Goal: Obtain resource: Download file/media

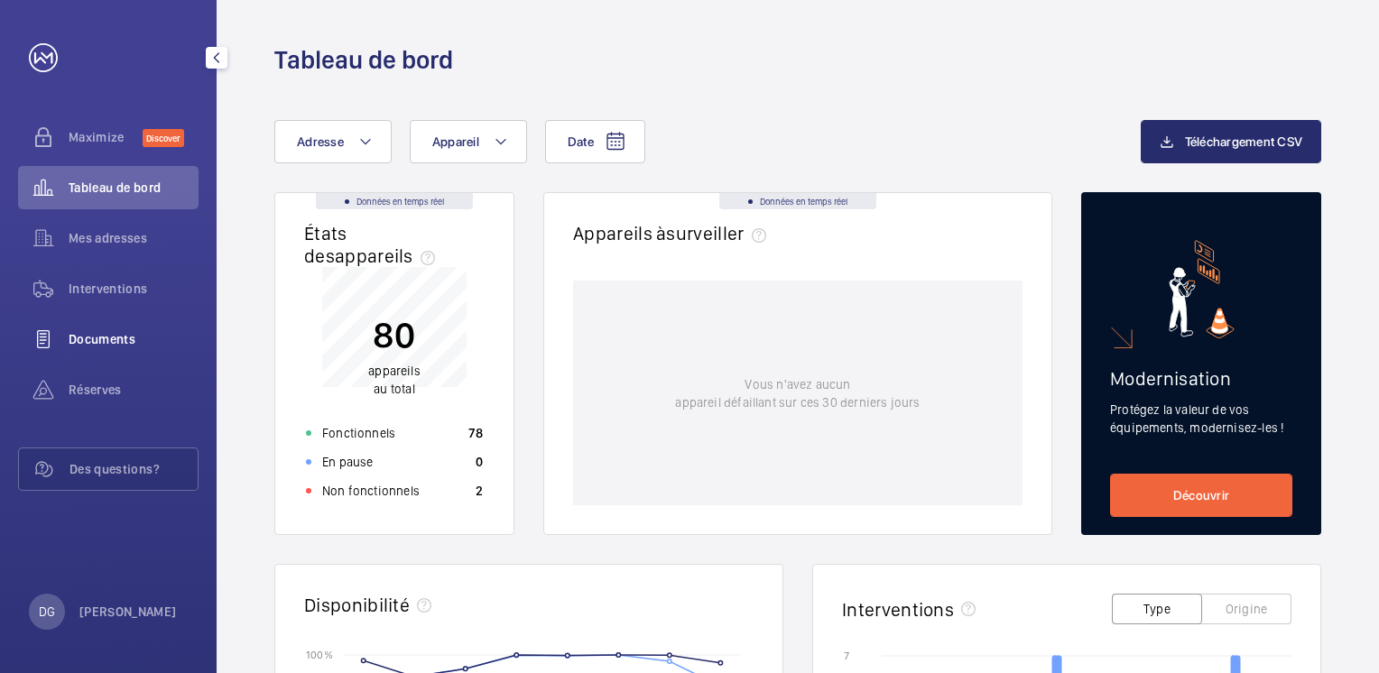
click at [102, 335] on span "Documents" at bounding box center [134, 339] width 130 height 18
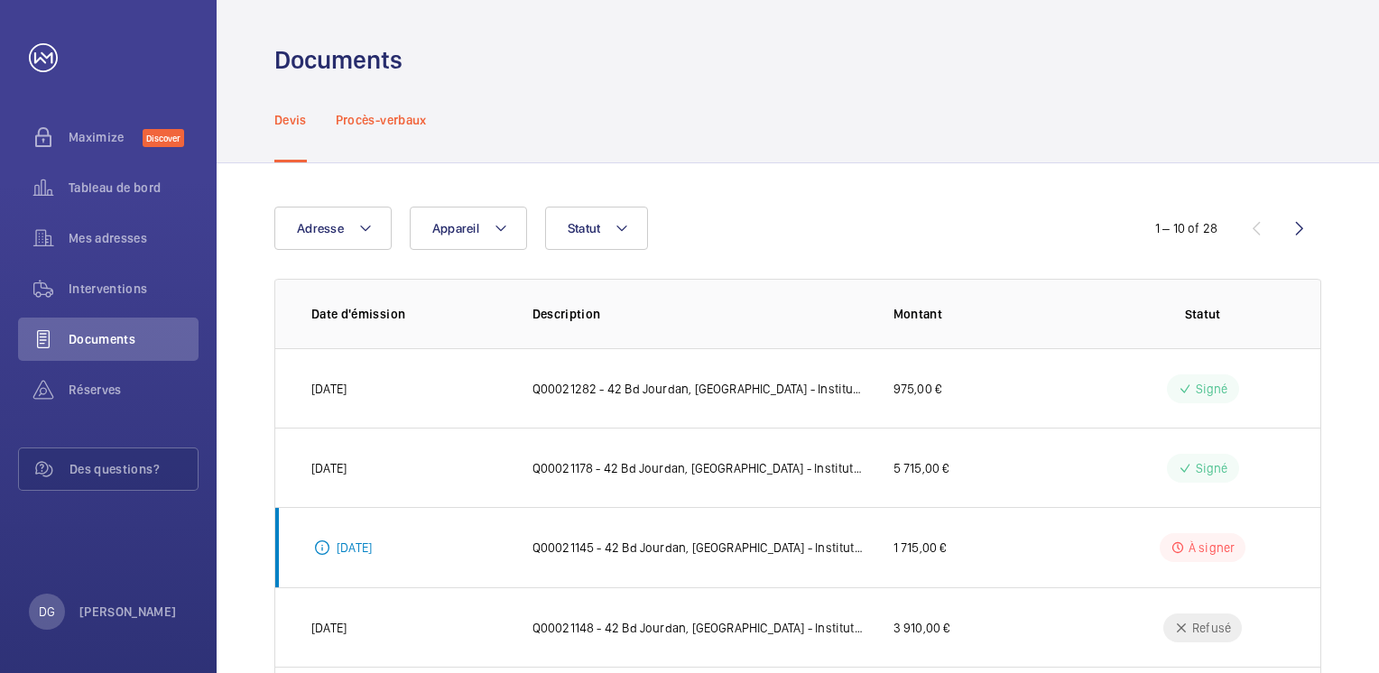
click at [427, 121] on p "Procès-verbaux" at bounding box center [381, 120] width 91 height 18
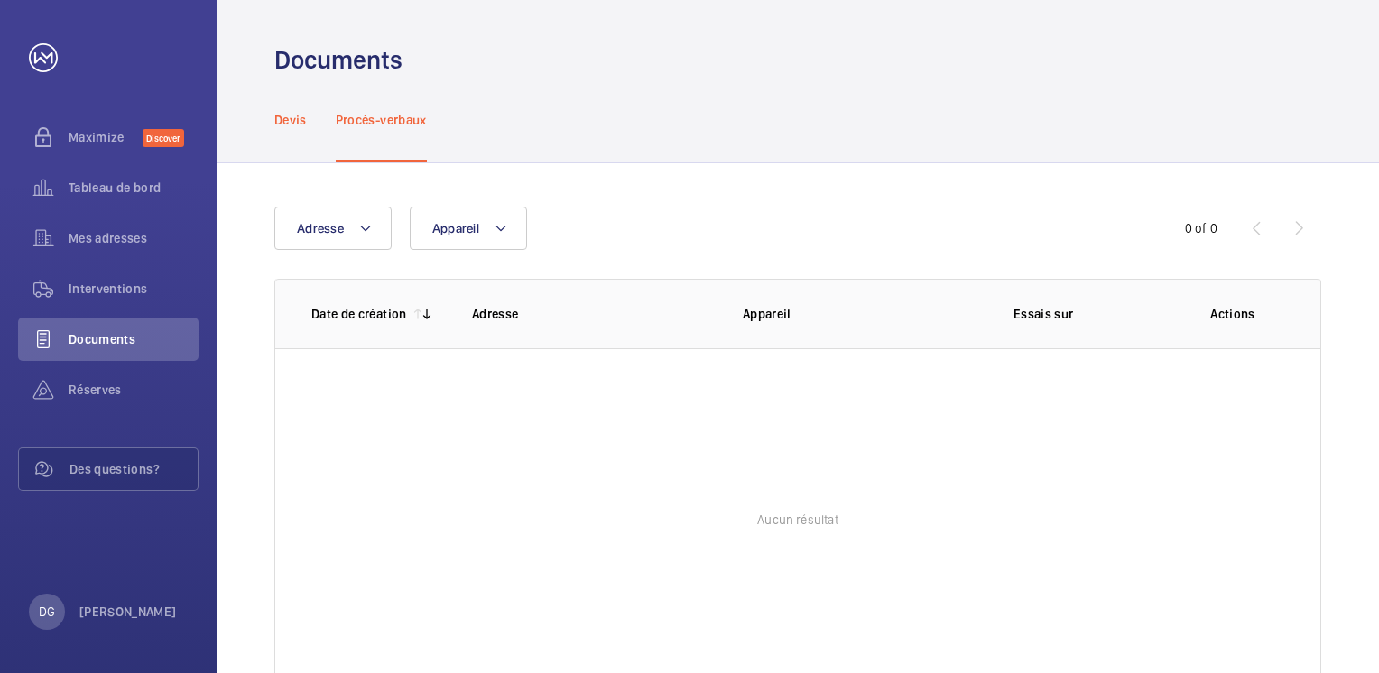
click at [305, 118] on p "Devis" at bounding box center [290, 120] width 32 height 18
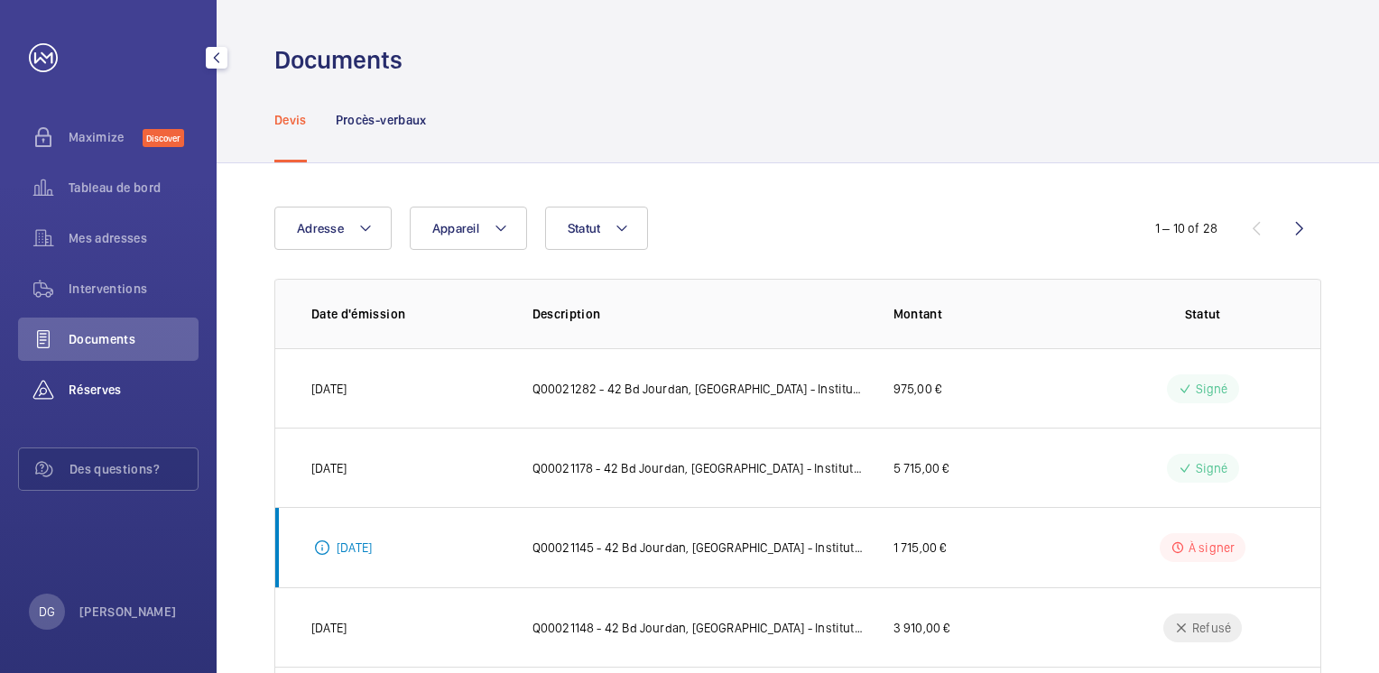
click at [105, 383] on span "Réserves" at bounding box center [134, 390] width 130 height 18
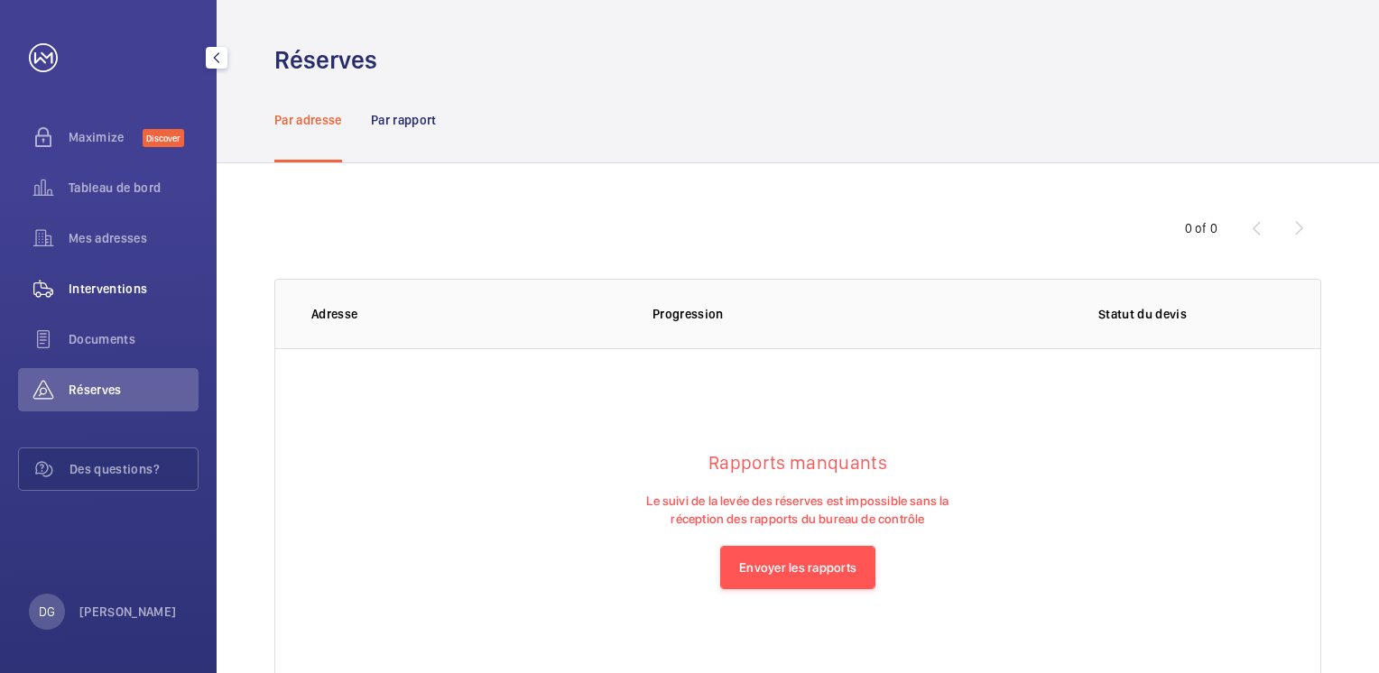
click at [120, 303] on div "Interventions" at bounding box center [108, 288] width 180 height 43
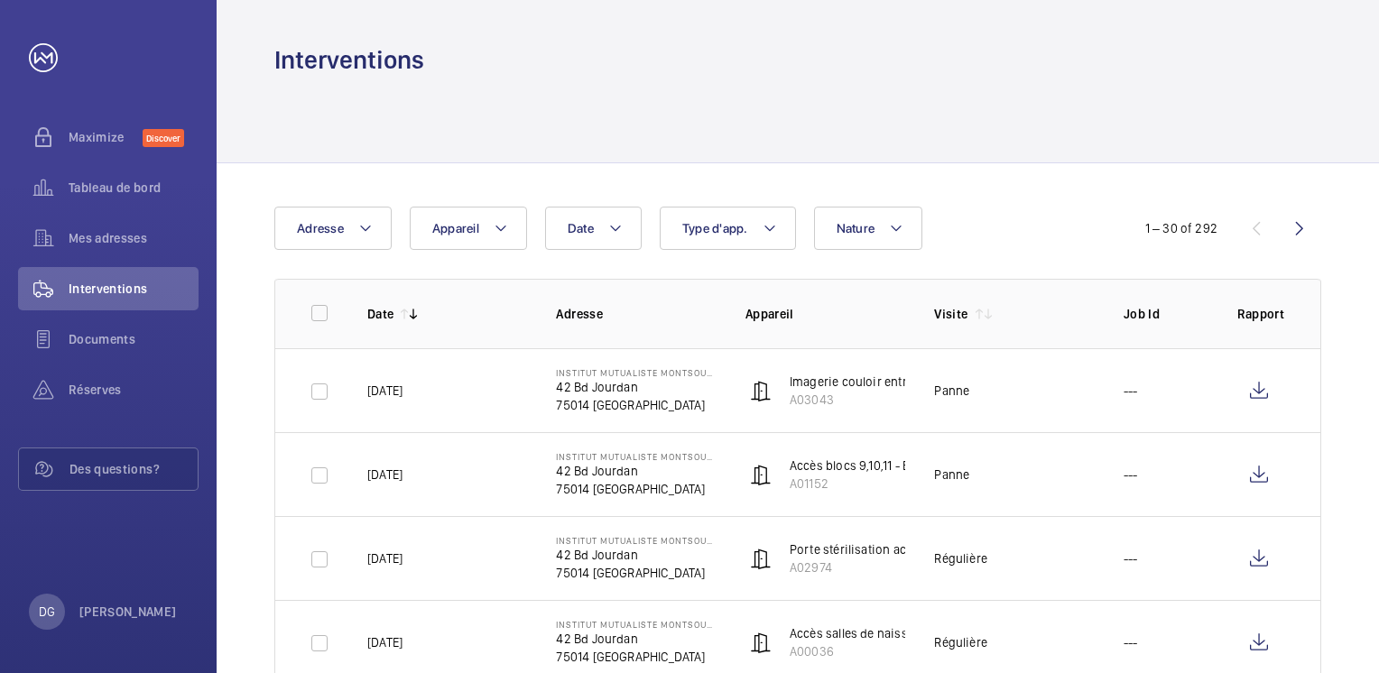
click at [976, 310] on mat-icon at bounding box center [979, 314] width 14 height 14
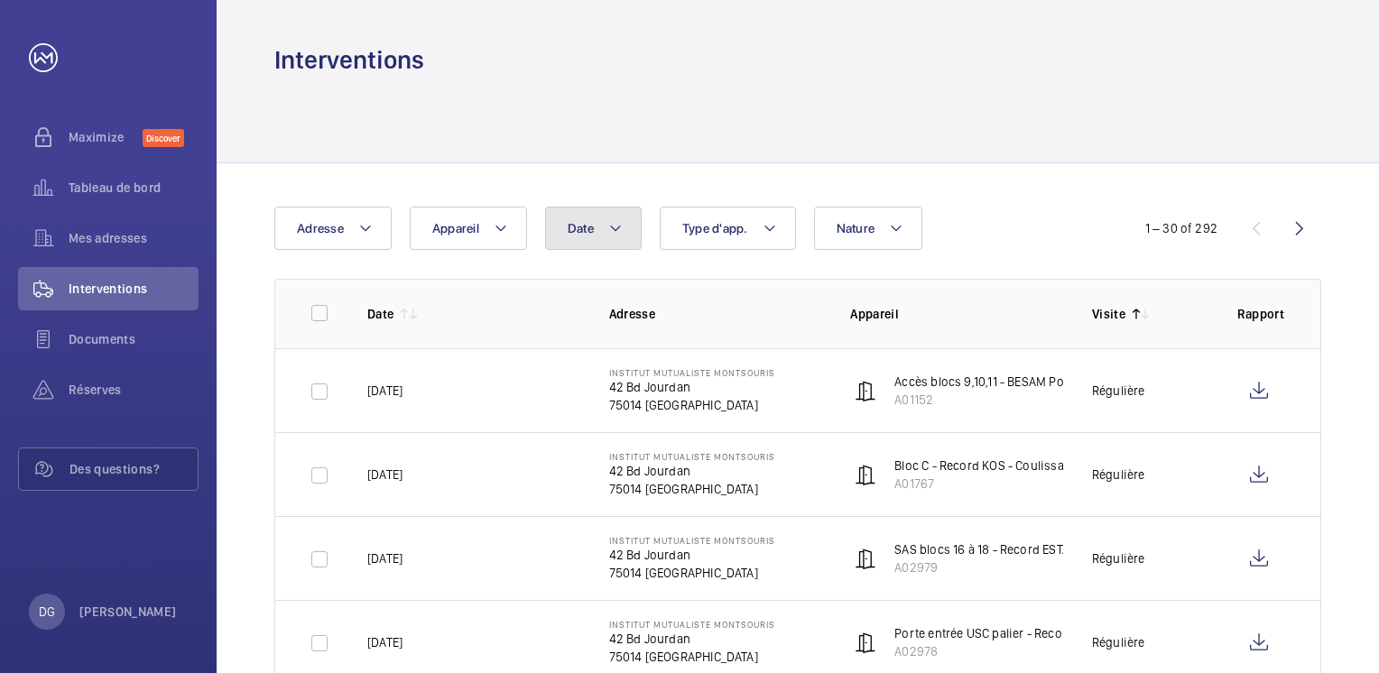
click at [621, 226] on mat-icon at bounding box center [615, 228] width 14 height 22
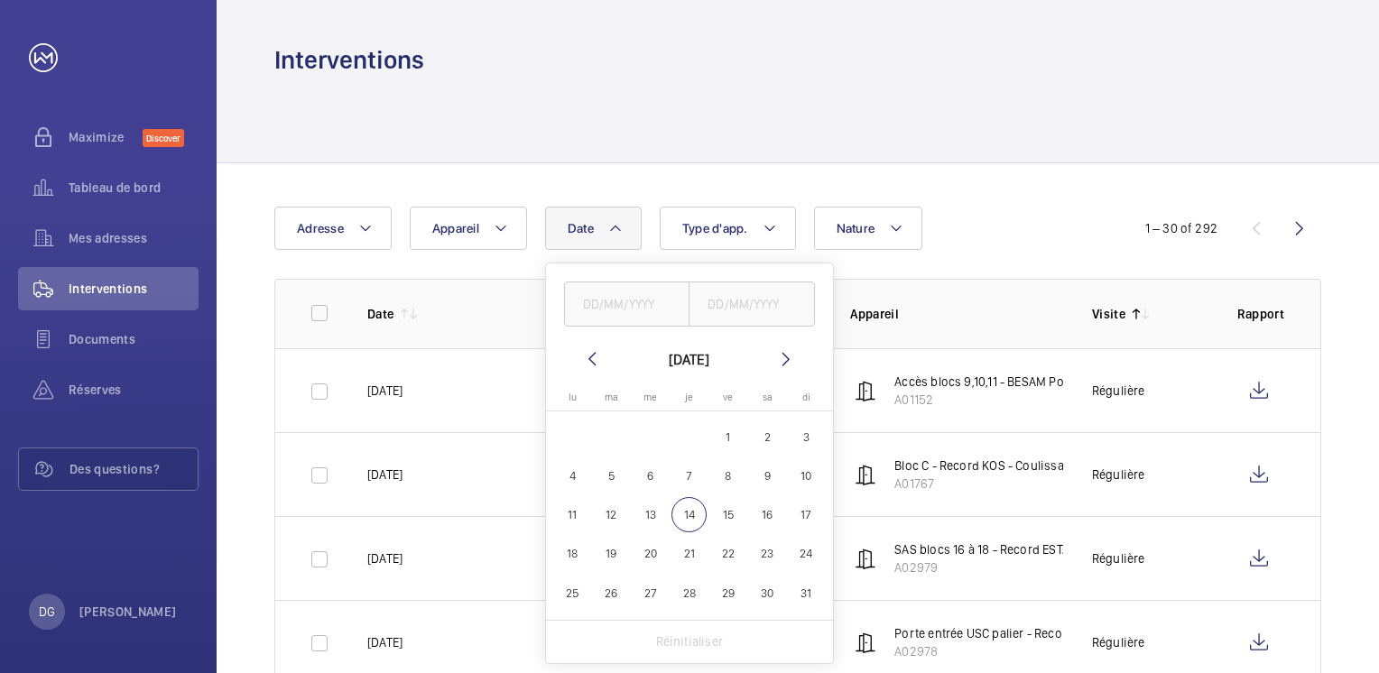
click at [592, 356] on mat-icon at bounding box center [592, 359] width 22 height 22
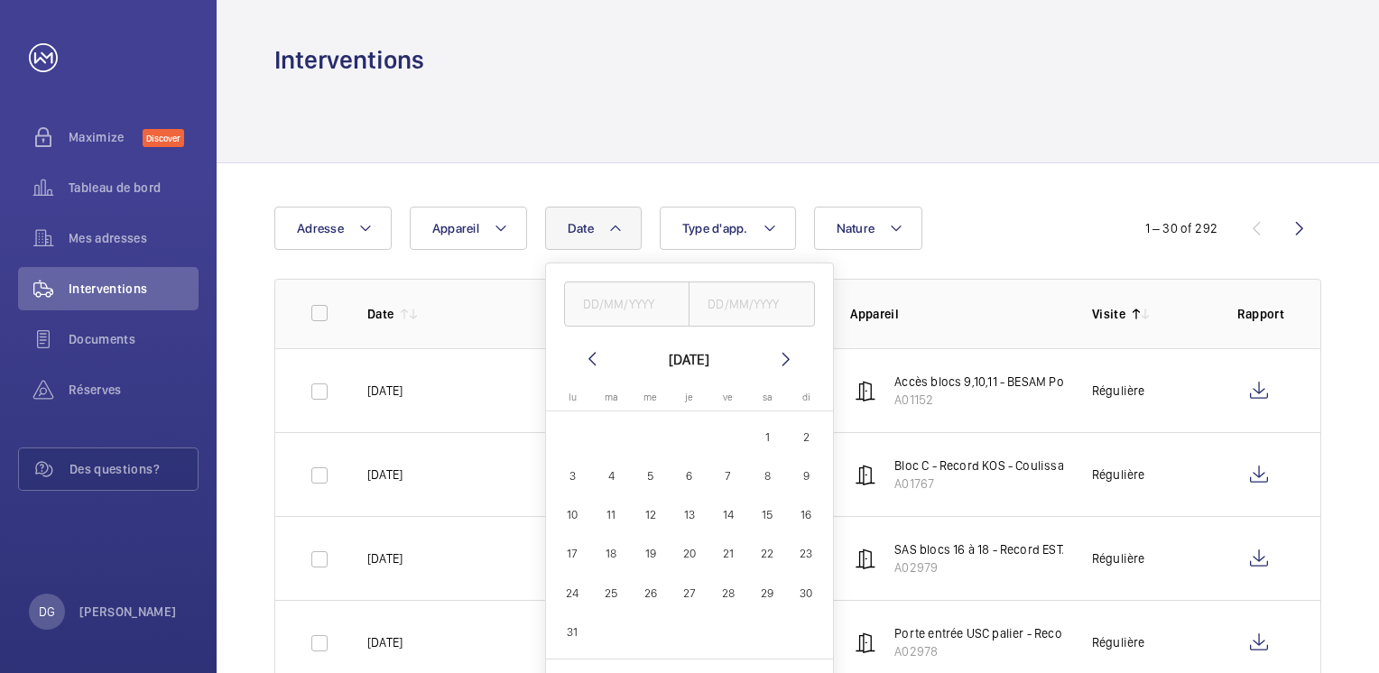
click at [592, 356] on mat-icon at bounding box center [592, 359] width 22 height 22
click at [786, 360] on mat-icon at bounding box center [786, 359] width 22 height 22
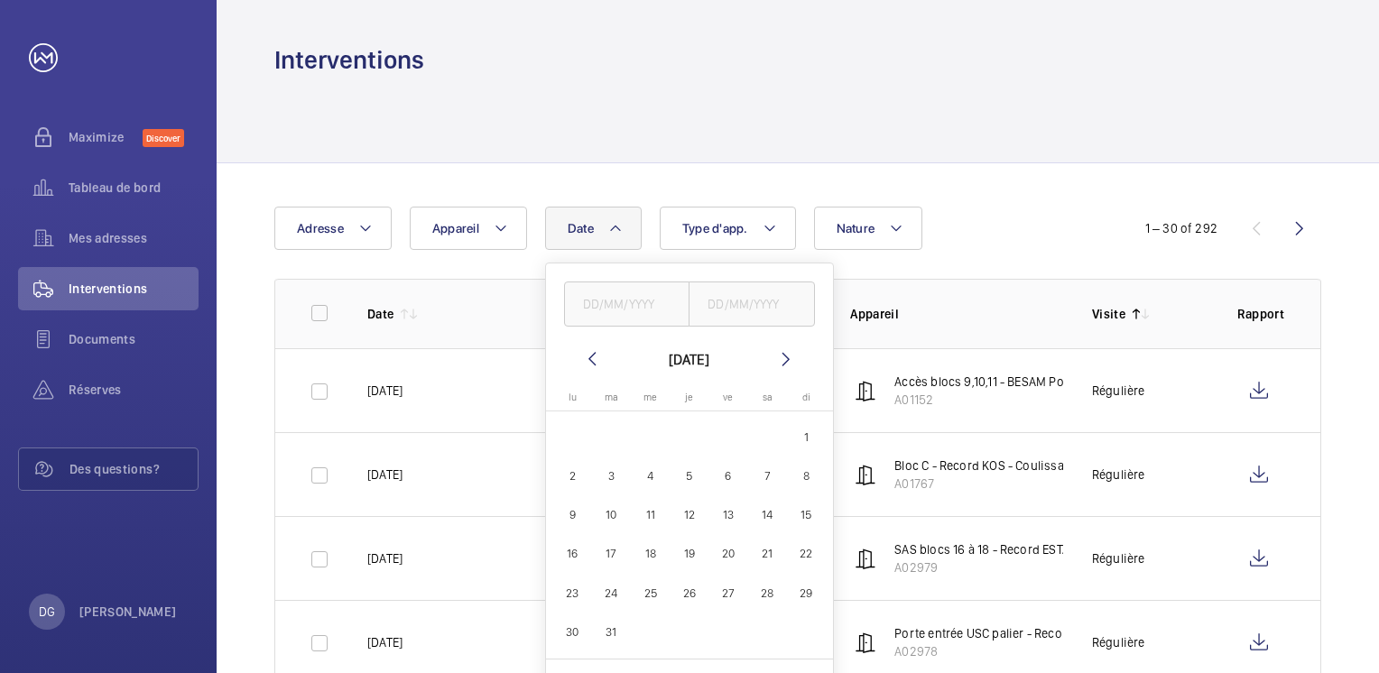
click at [805, 434] on span "1" at bounding box center [806, 437] width 35 height 35
type input "[DATE]"
click at [795, 359] on mat-icon at bounding box center [786, 359] width 22 height 22
click at [653, 435] on span "1" at bounding box center [650, 437] width 35 height 35
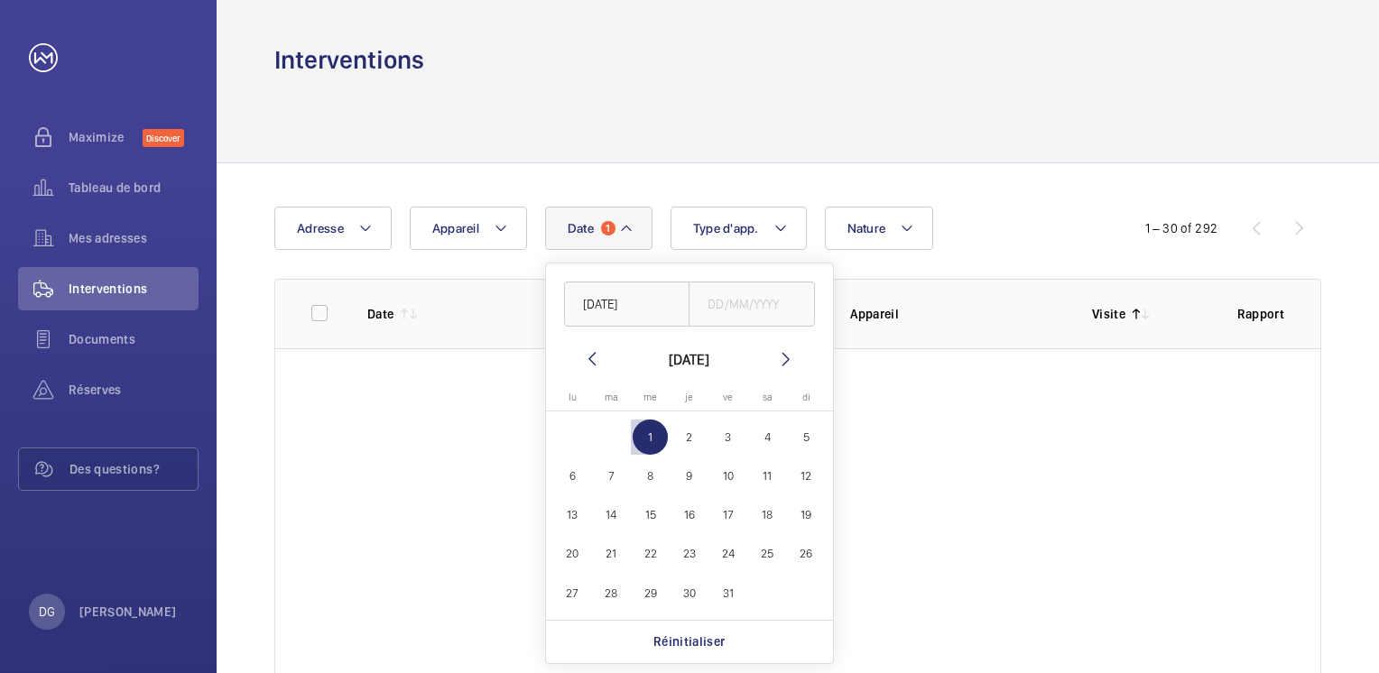
type input "[DATE]"
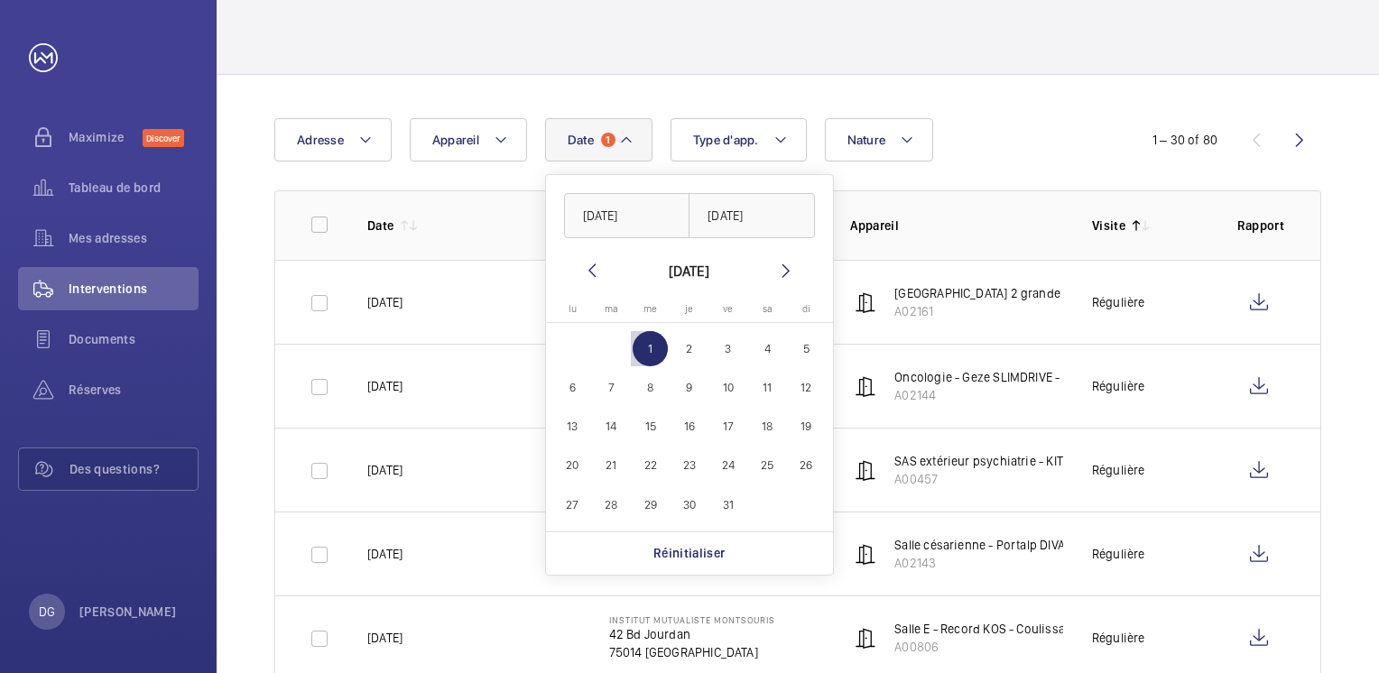
scroll to position [89, 0]
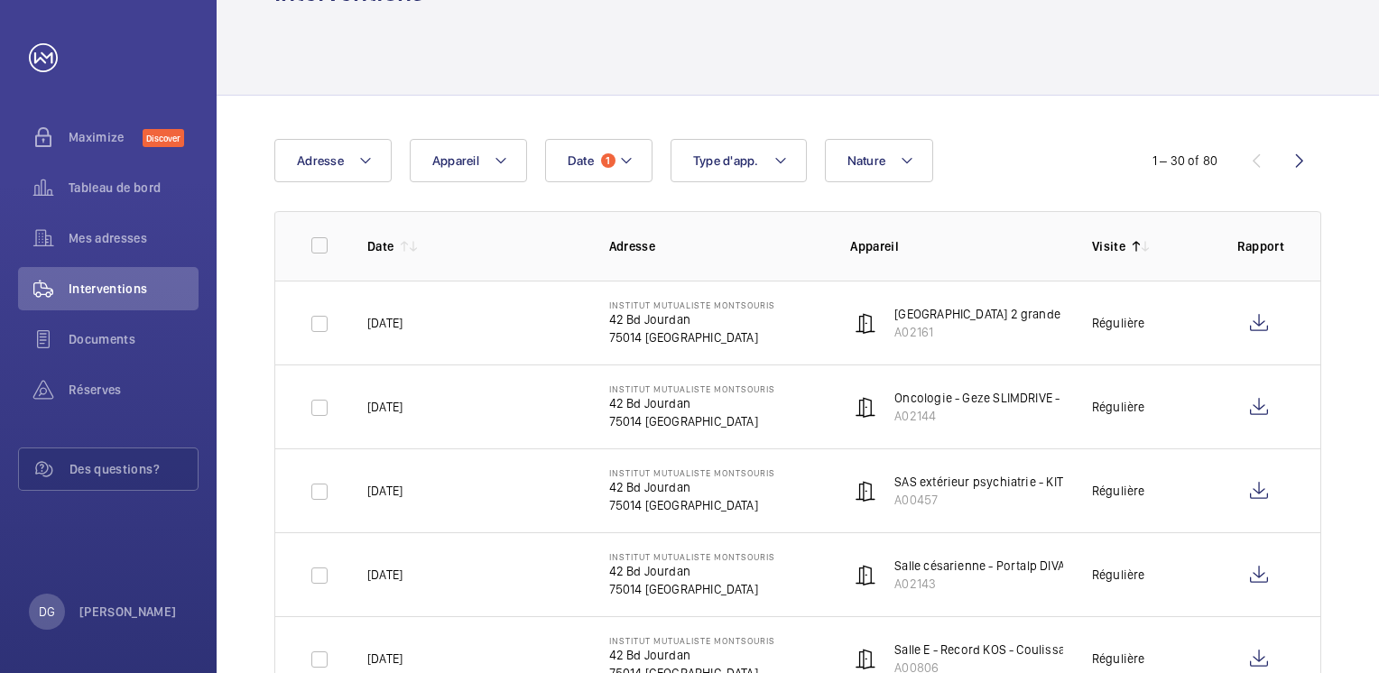
scroll to position [65, 0]
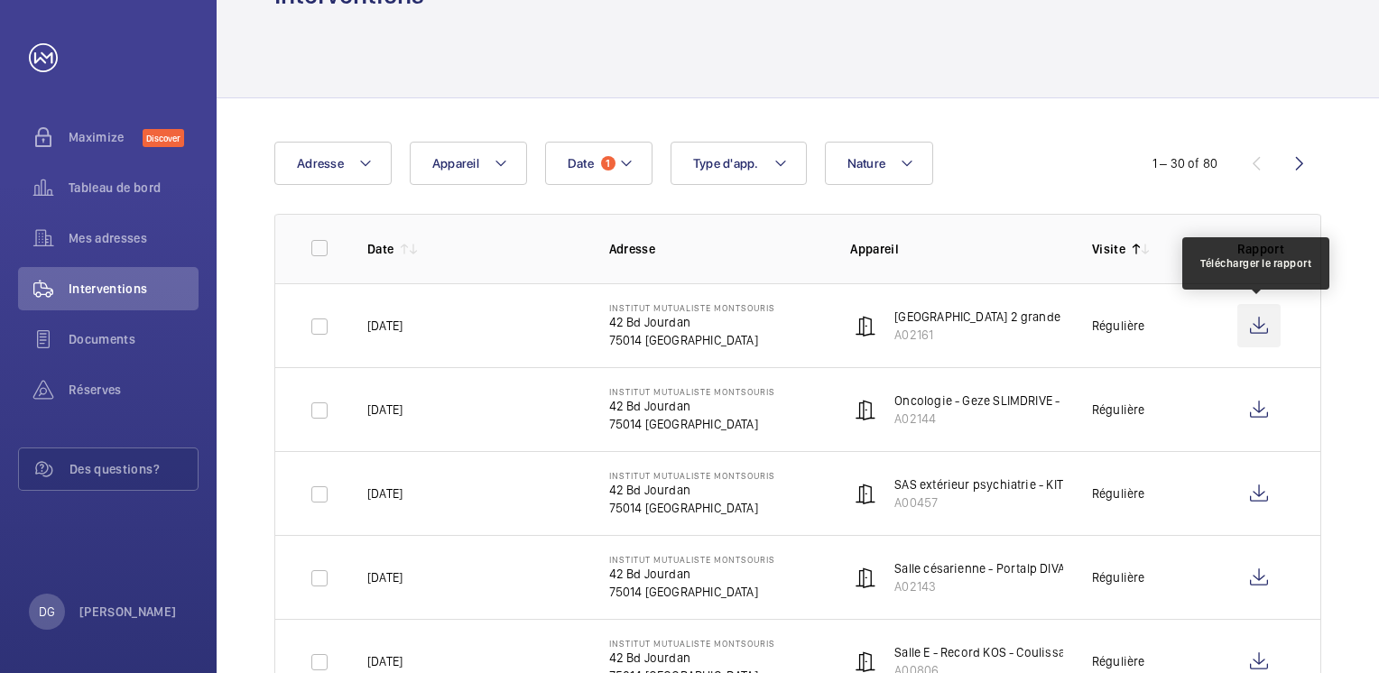
click at [1267, 330] on wm-front-icon-button at bounding box center [1258, 325] width 43 height 43
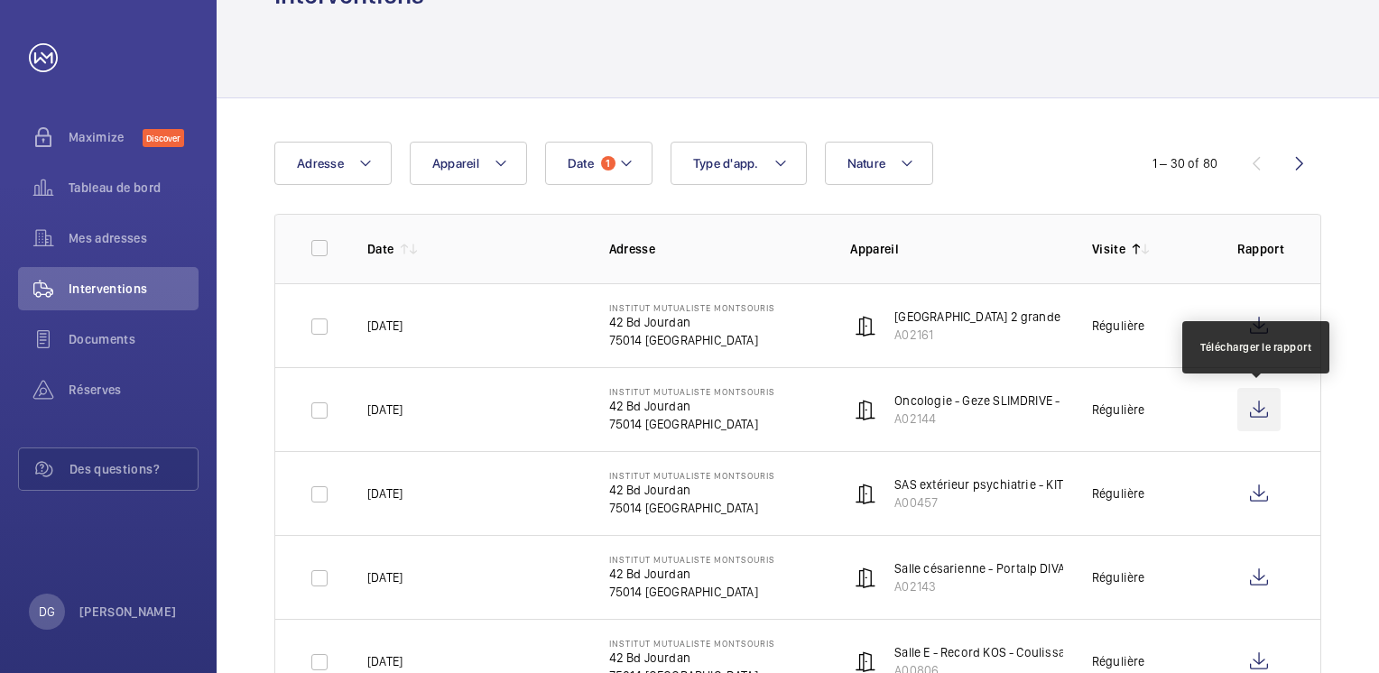
click at [1257, 407] on wm-front-icon-button at bounding box center [1258, 409] width 43 height 43
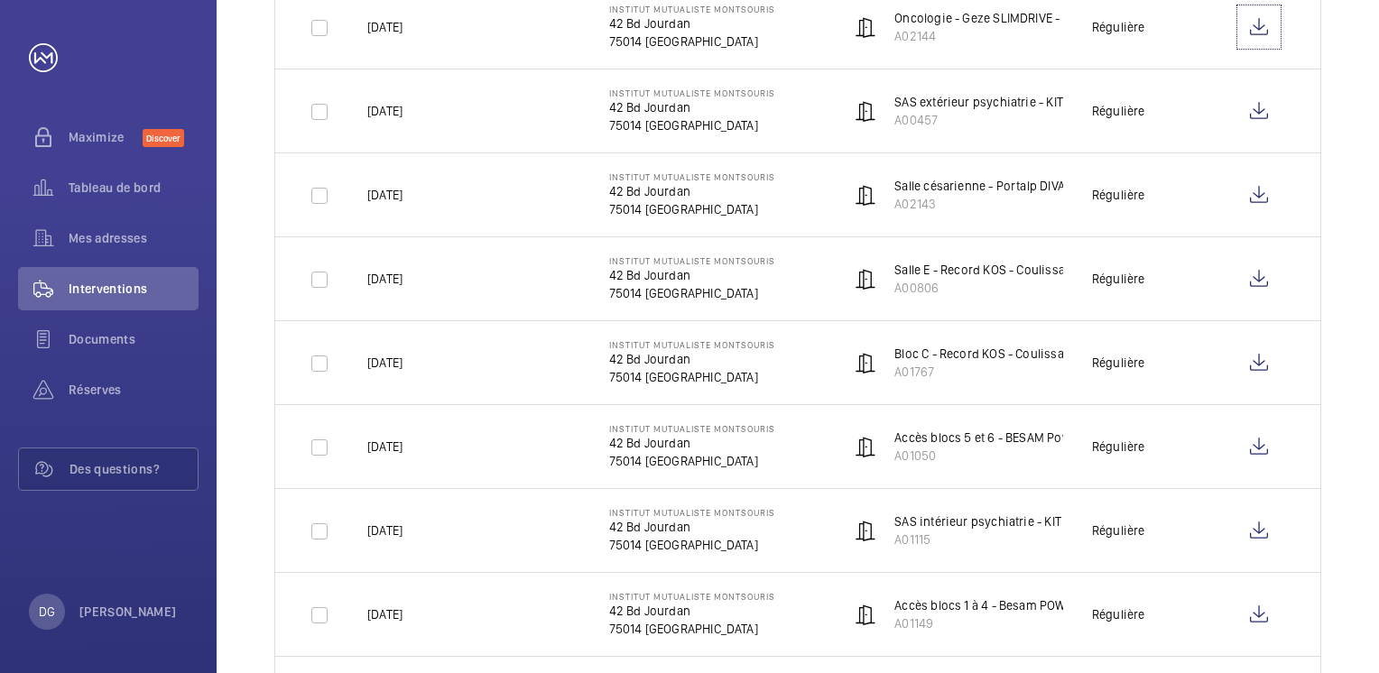
scroll to position [448, 0]
click at [1261, 445] on wm-front-icon-button at bounding box center [1258, 445] width 43 height 43
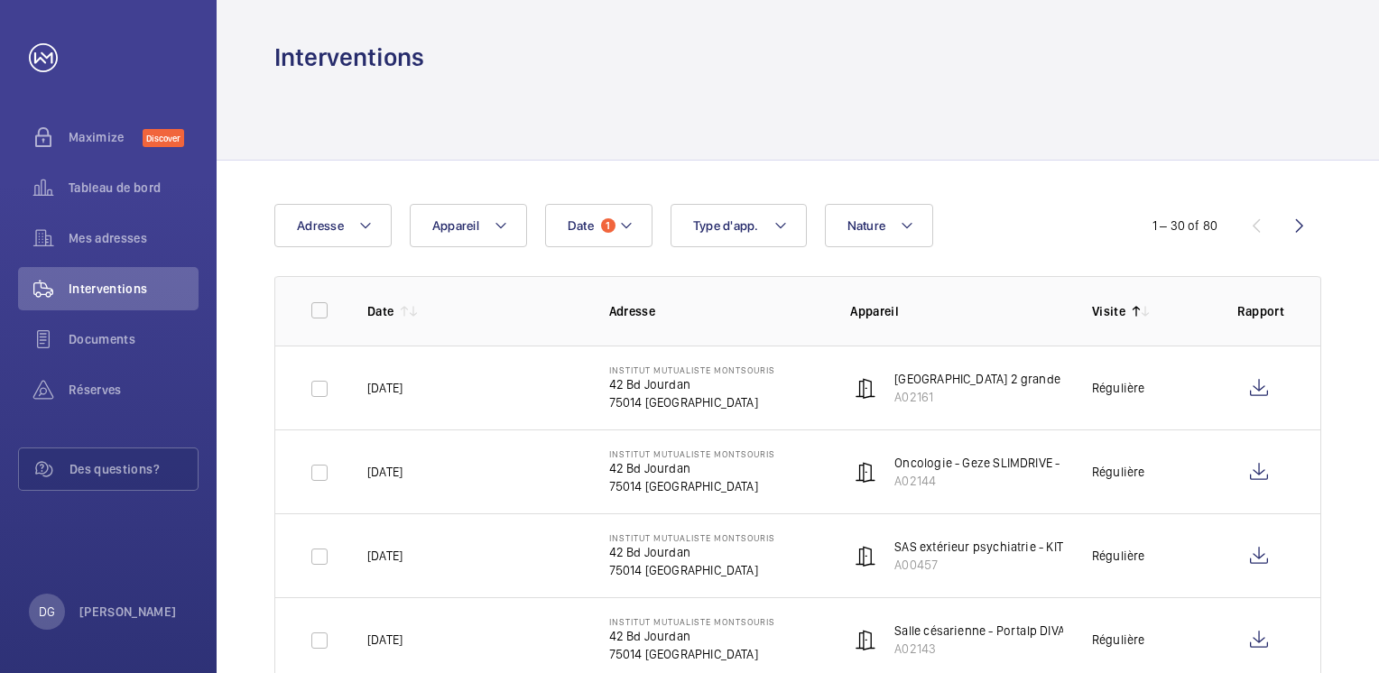
scroll to position [0, 0]
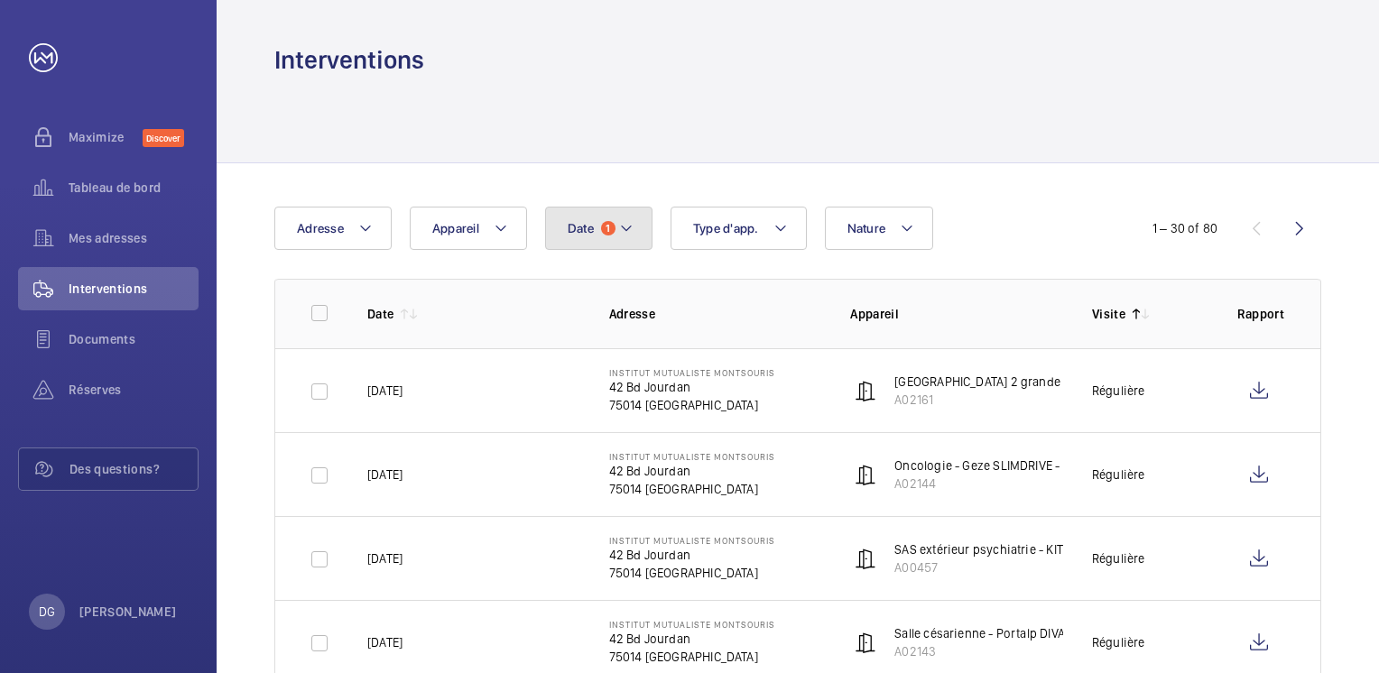
click at [625, 223] on mat-icon at bounding box center [626, 228] width 14 height 22
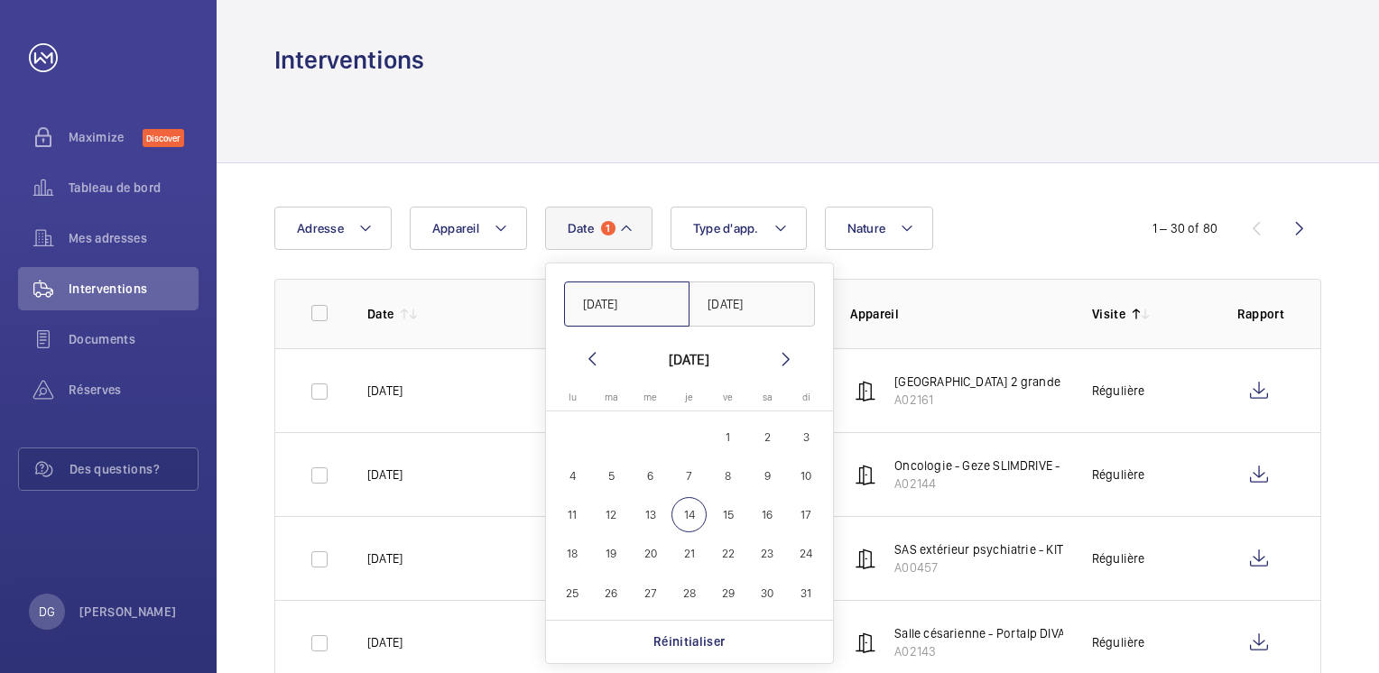
click at [646, 299] on input "[DATE]" at bounding box center [627, 304] width 126 height 45
type input "[DATE]"
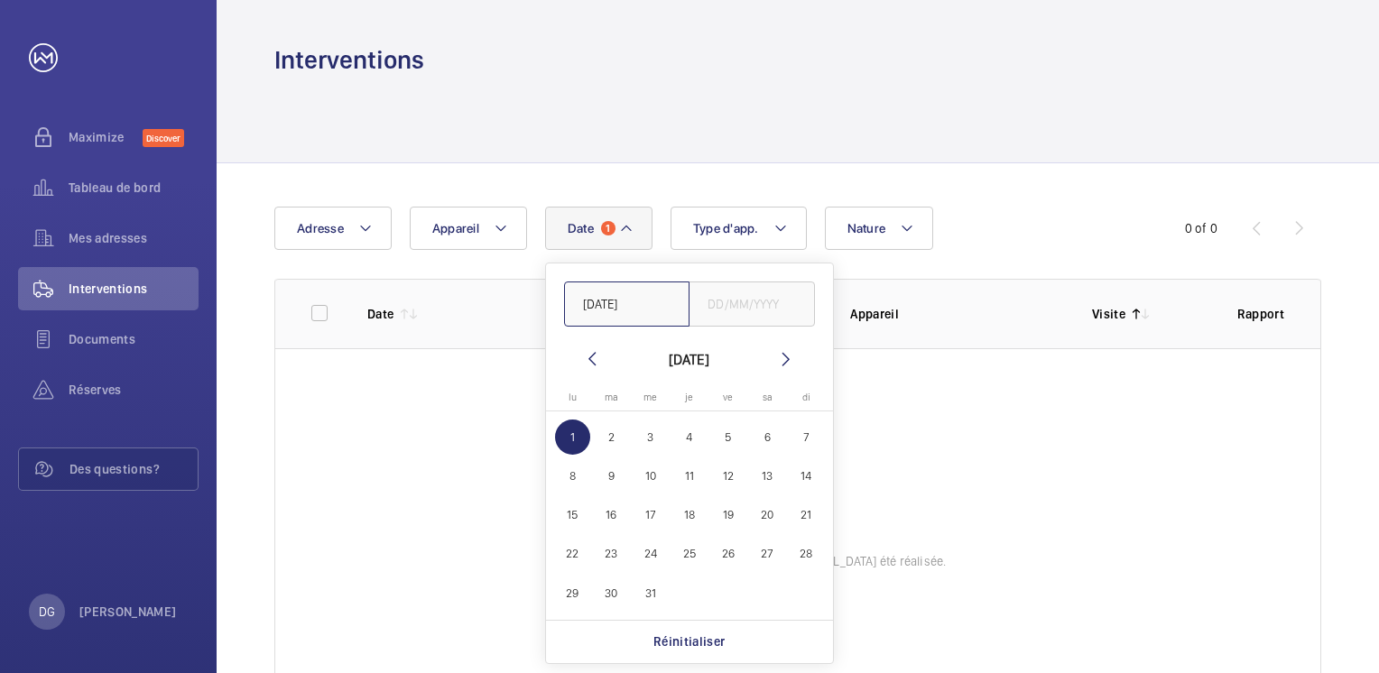
click at [612, 302] on input "[DATE]" at bounding box center [627, 304] width 126 height 45
type input "01/012025"
click at [965, 434] on wm-front-table-empty-state "Aucune intervention n’a [MEDICAL_DATA] été réalisée." at bounding box center [797, 519] width 1045 height 343
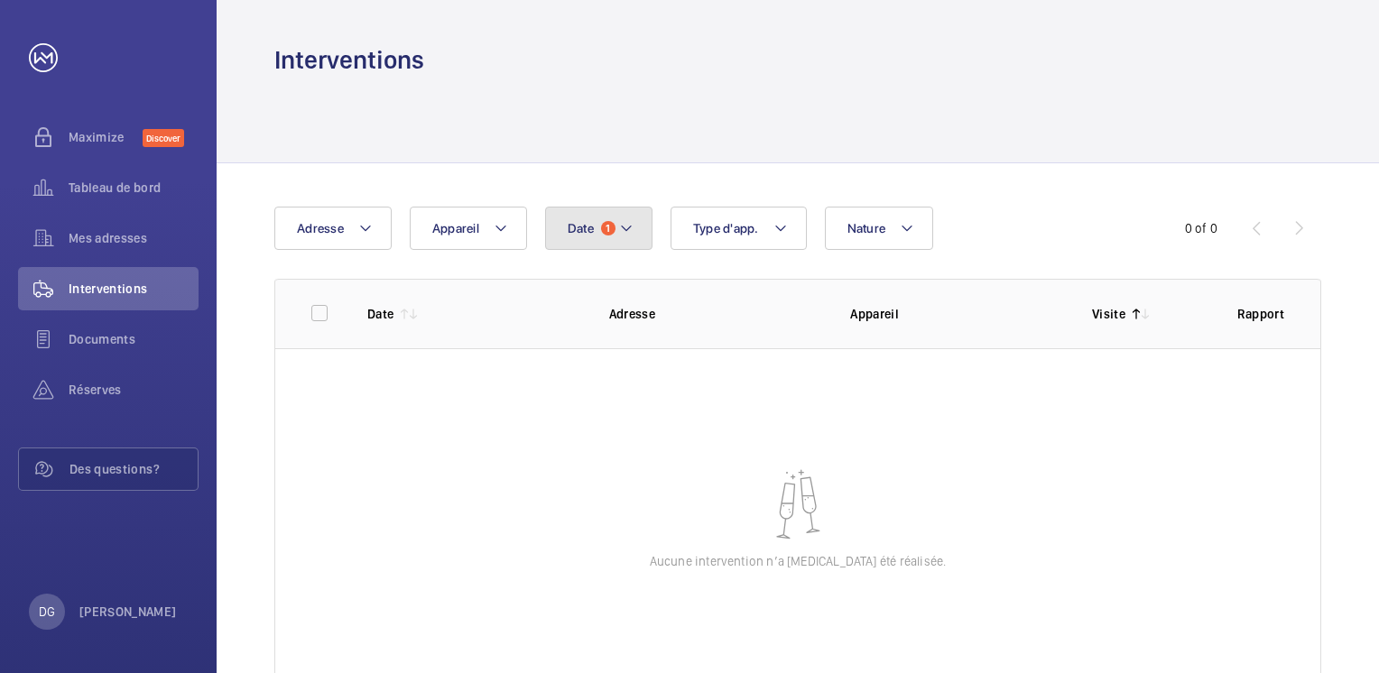
click at [632, 223] on button "Date 1" at bounding box center [598, 228] width 107 height 43
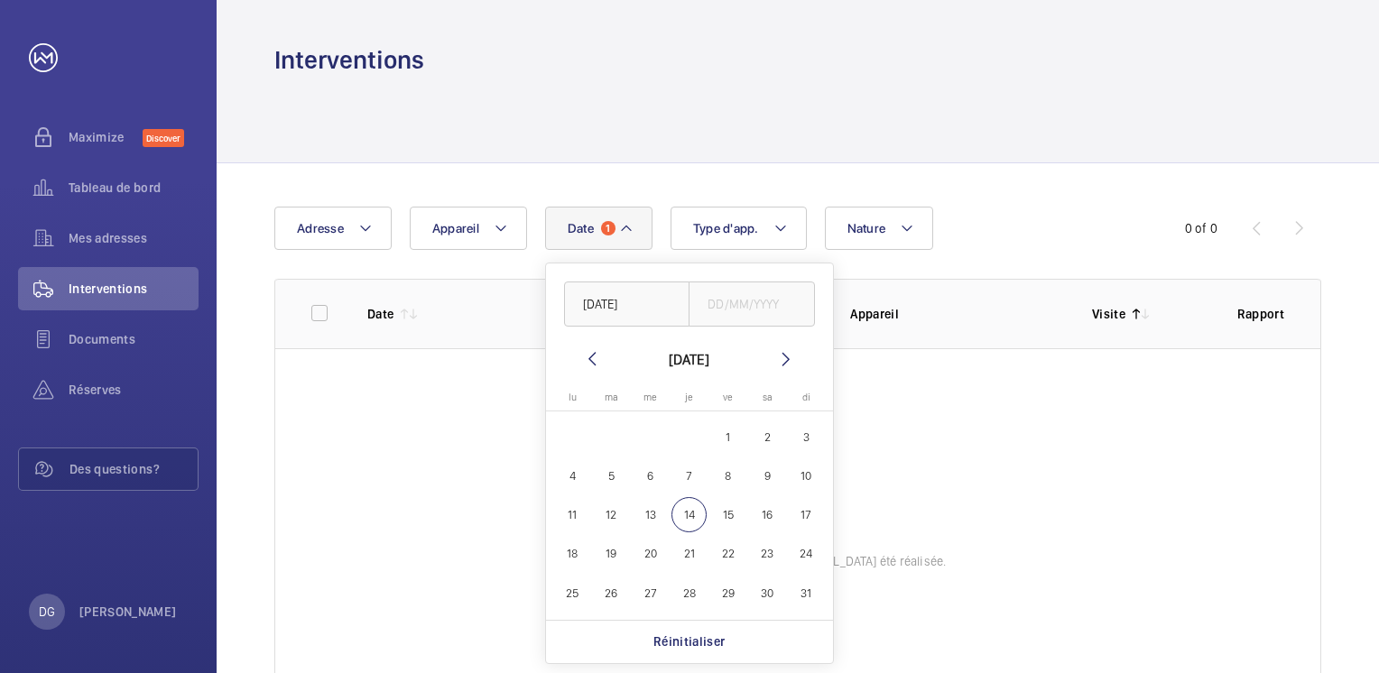
click at [596, 348] on mat-icon at bounding box center [592, 359] width 22 height 22
click at [610, 434] on span "1" at bounding box center [611, 437] width 35 height 35
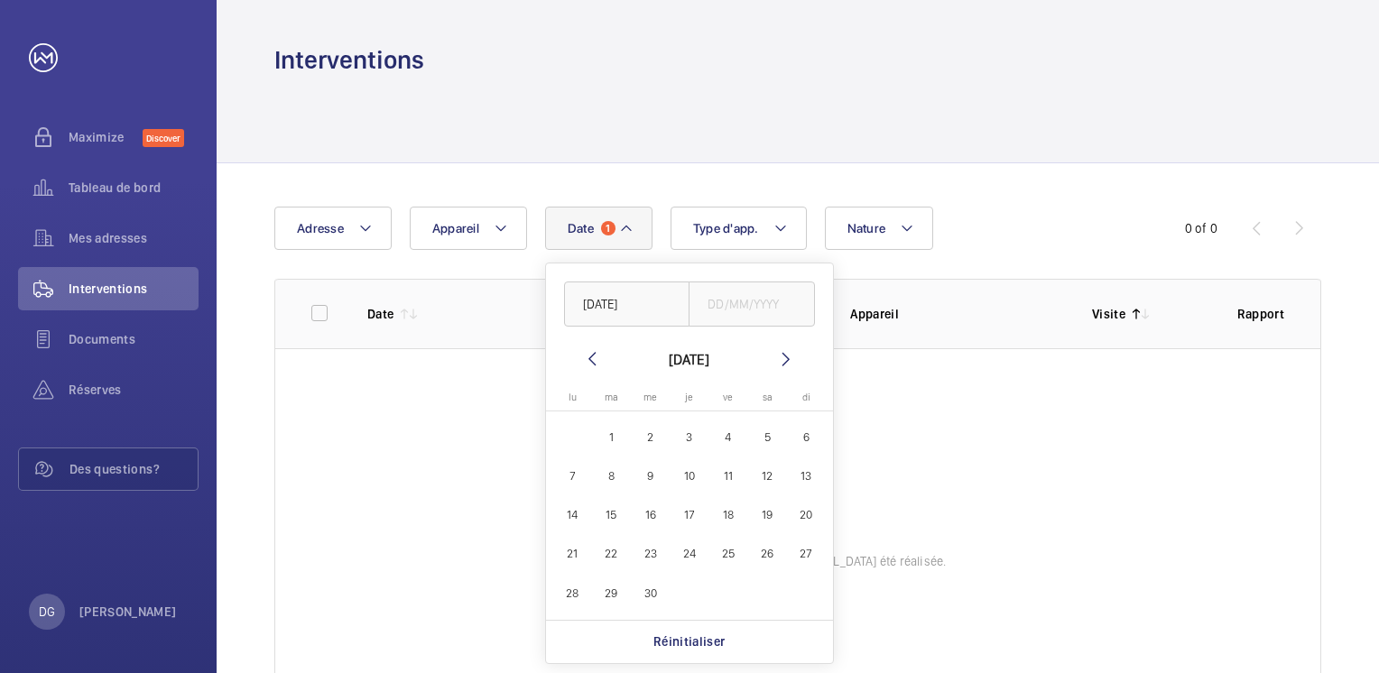
type input "[DATE]"
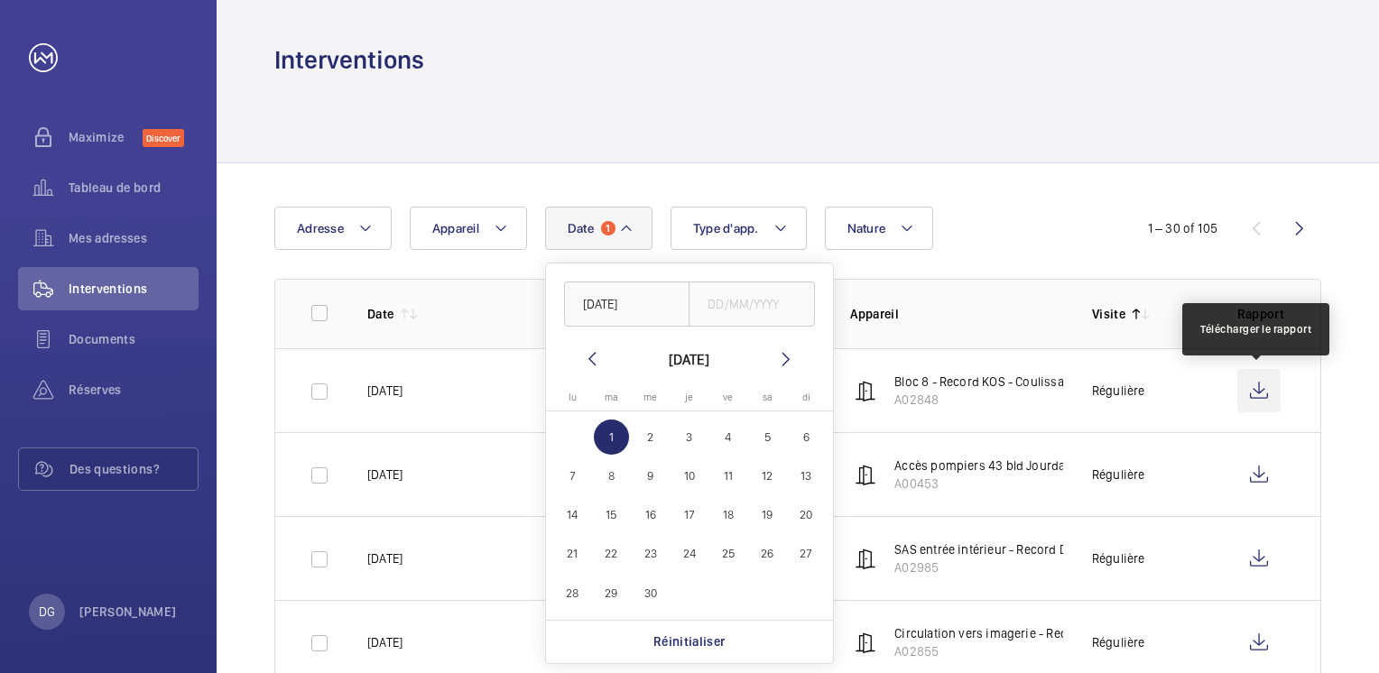
click at [1259, 391] on wm-front-icon-button at bounding box center [1258, 390] width 43 height 43
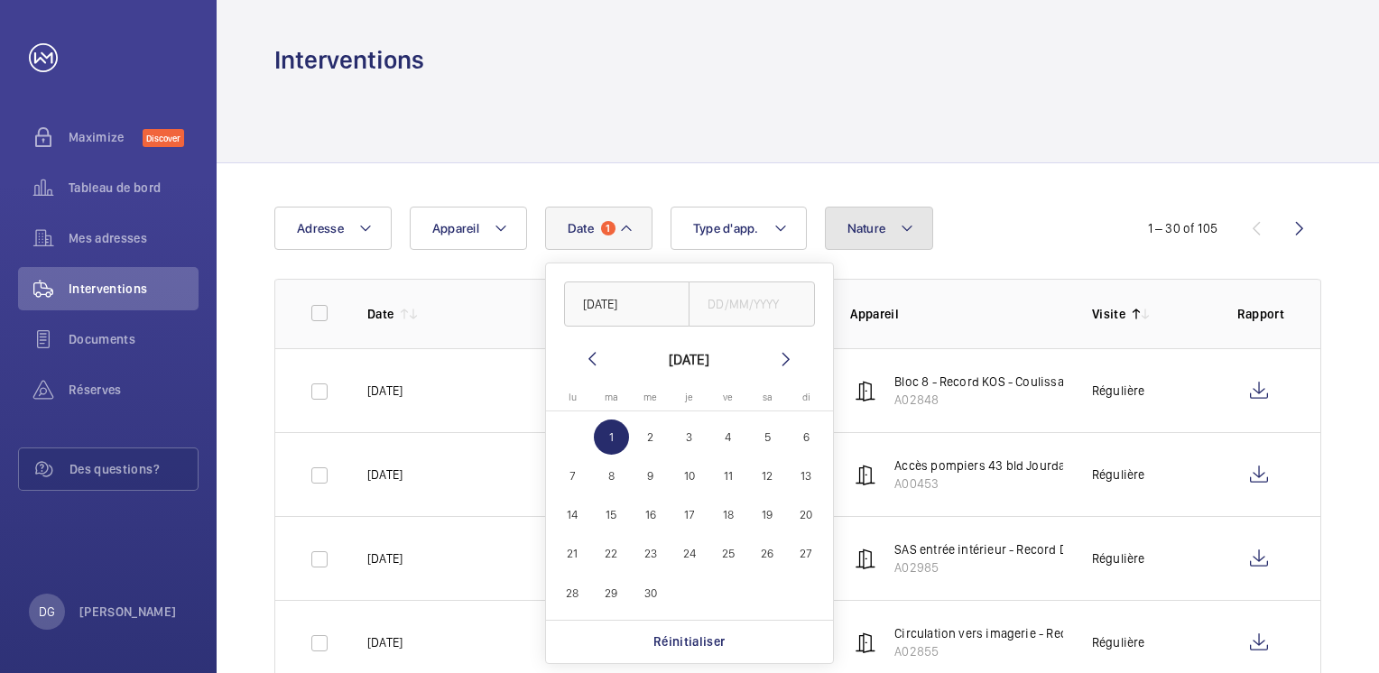
click at [901, 224] on mat-icon at bounding box center [907, 228] width 14 height 22
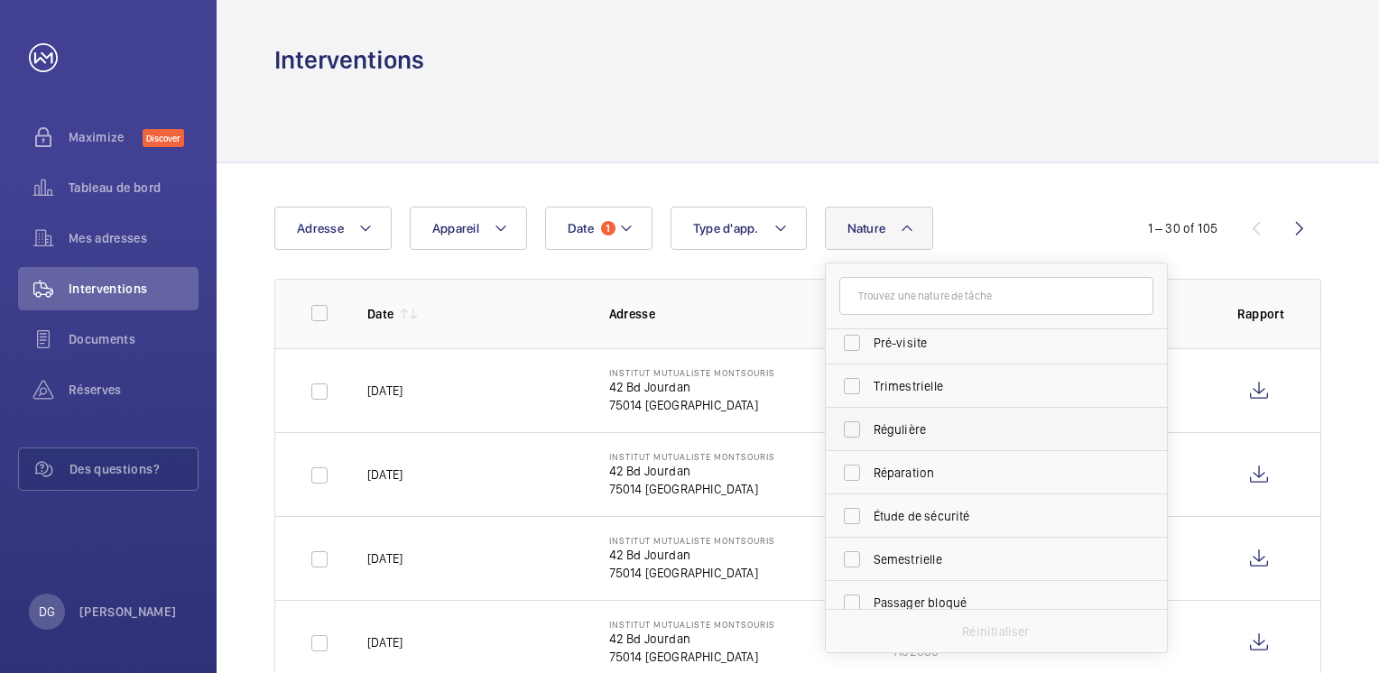
scroll to position [269, 0]
click at [852, 554] on label "Semestrielle" at bounding box center [983, 558] width 314 height 43
click at [852, 554] on input "Semestrielle" at bounding box center [852, 558] width 36 height 36
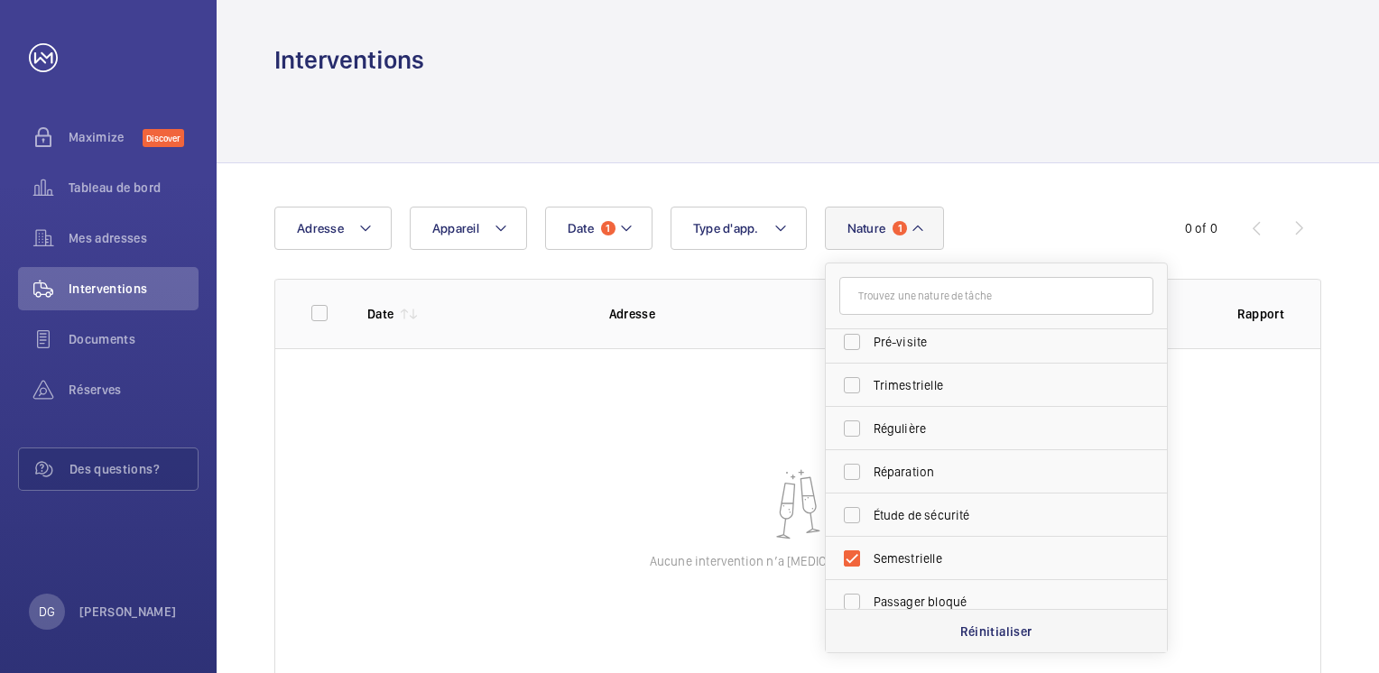
click at [977, 628] on p "Réinitialiser" at bounding box center [996, 632] width 72 height 18
checkbox input "false"
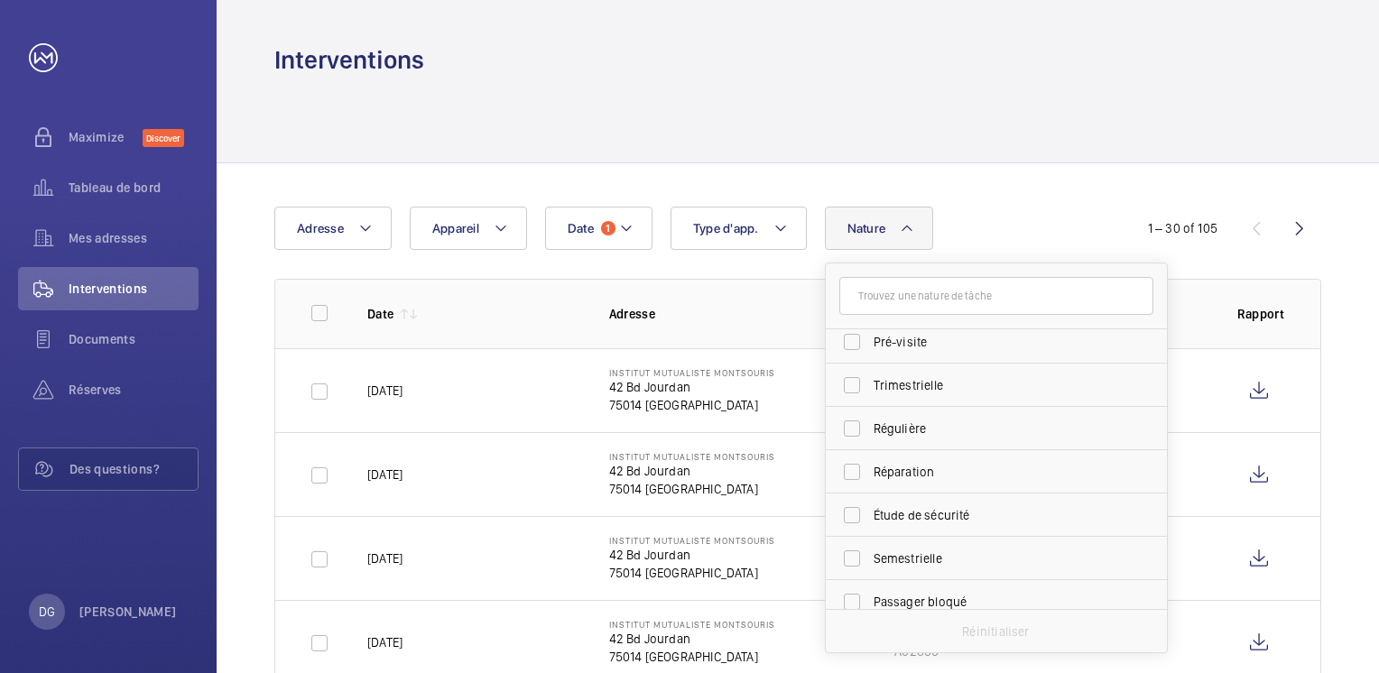
click at [1076, 217] on div "Date 1 Adresse Appareil Type d'app. Nature [PERSON_NAME]-vous client Rendez-vou…" at bounding box center [689, 228] width 830 height 43
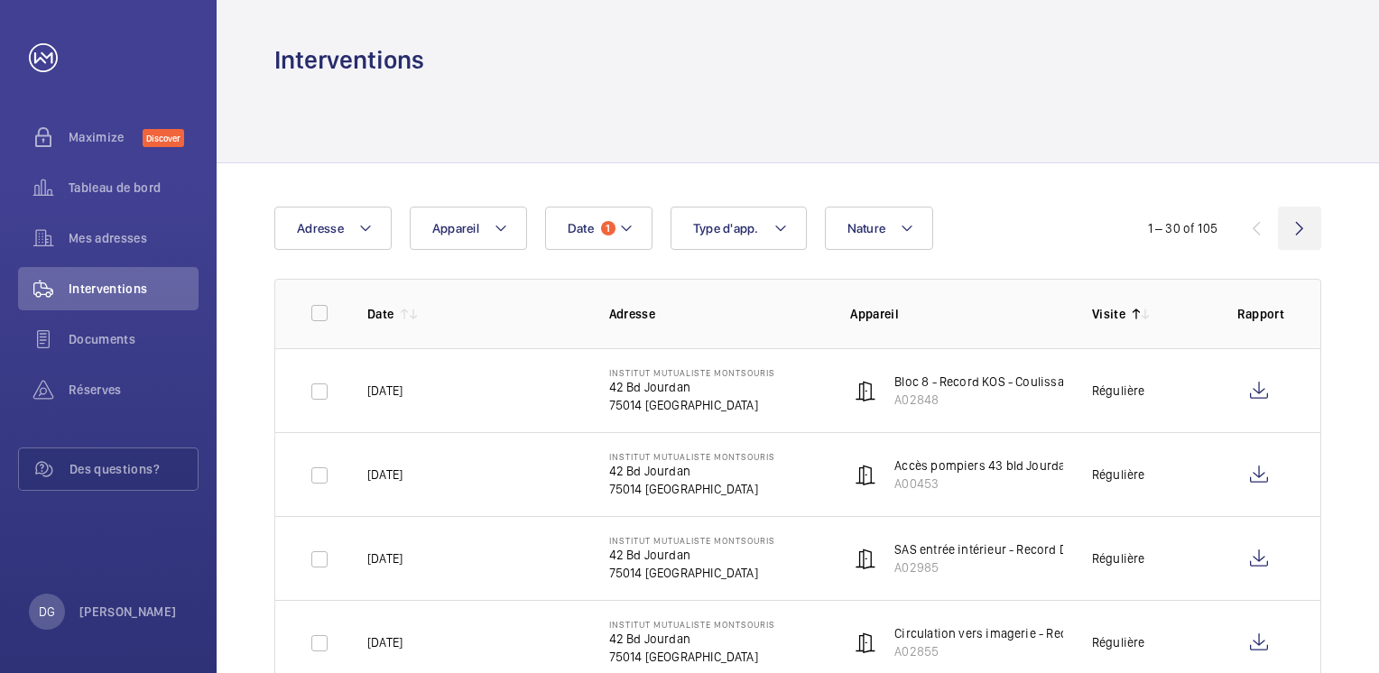
click at [1297, 226] on wm-front-icon-button at bounding box center [1299, 228] width 43 height 43
click at [628, 230] on mat-icon at bounding box center [626, 228] width 14 height 22
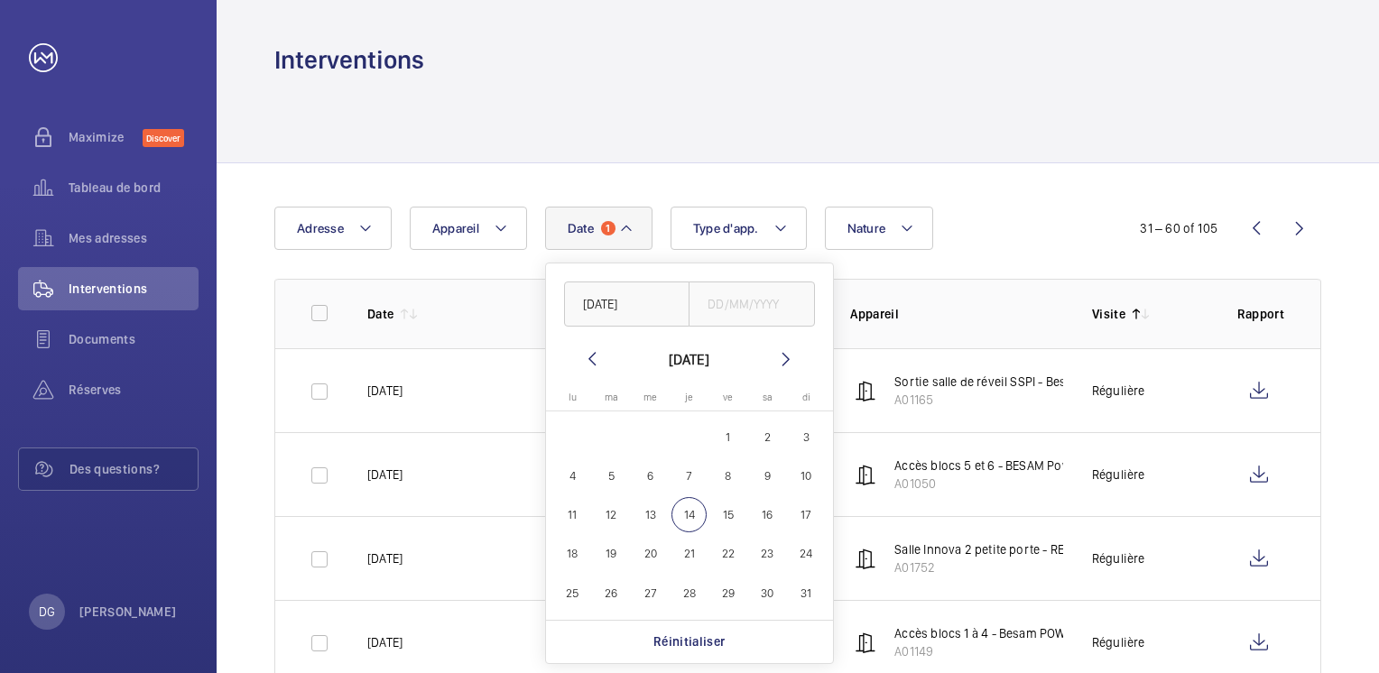
click at [594, 358] on mat-icon at bounding box center [592, 359] width 22 height 22
click at [594, 356] on mat-icon at bounding box center [592, 359] width 22 height 22
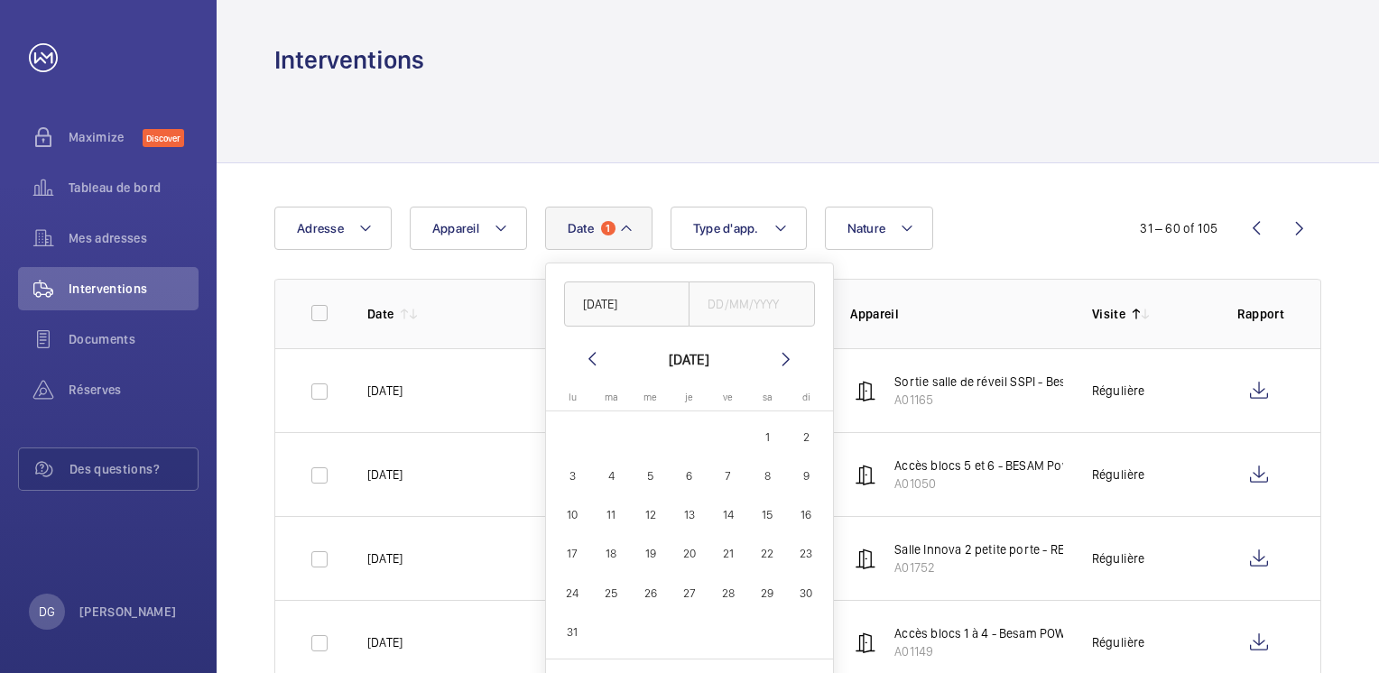
click at [594, 356] on mat-icon at bounding box center [592, 359] width 22 height 22
click at [595, 356] on mat-icon at bounding box center [592, 359] width 22 height 22
click at [787, 356] on mat-icon at bounding box center [786, 359] width 22 height 22
click at [650, 426] on span "1" at bounding box center [650, 437] width 35 height 35
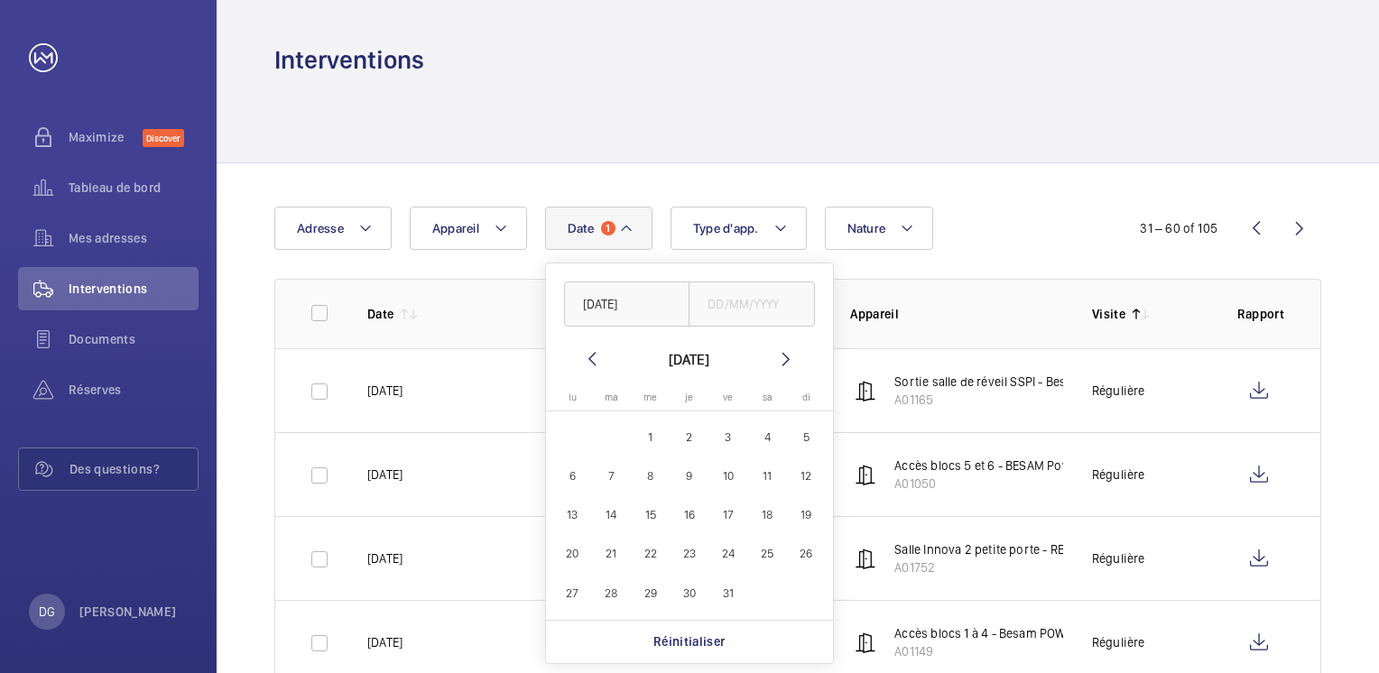
type input "[DATE]"
click at [1045, 245] on div "Date 1 [DATE] [DATE] [DATE] lu [DATE] ma [DATE] me [DATE] je [DATE] ve [DATE] s…" at bounding box center [689, 228] width 830 height 43
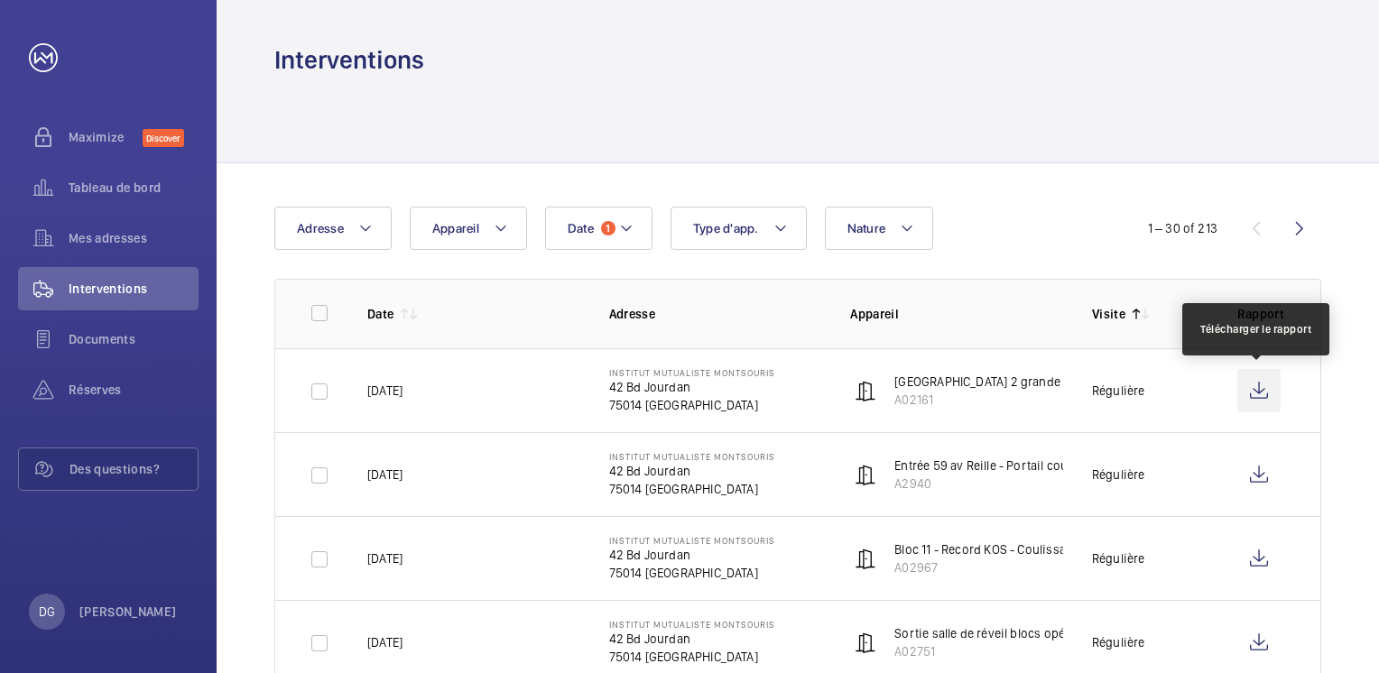
click at [1256, 389] on wm-front-icon-button at bounding box center [1258, 390] width 43 height 43
